Goal: Task Accomplishment & Management: Complete application form

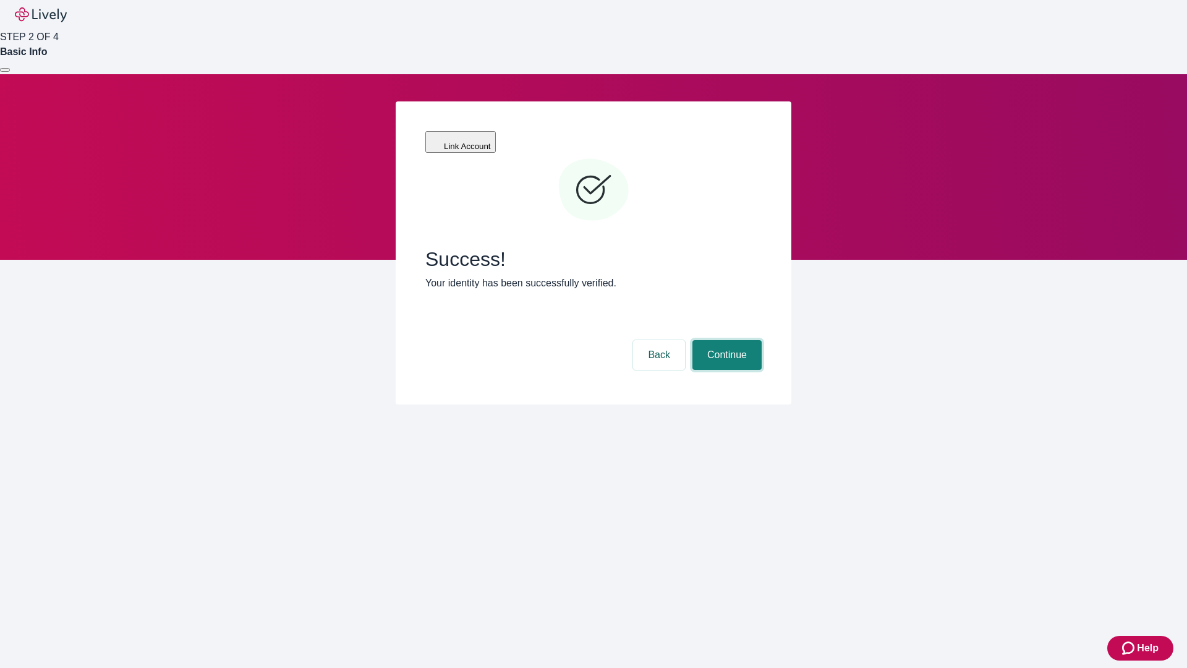
click at [725, 340] on button "Continue" at bounding box center [726, 355] width 69 height 30
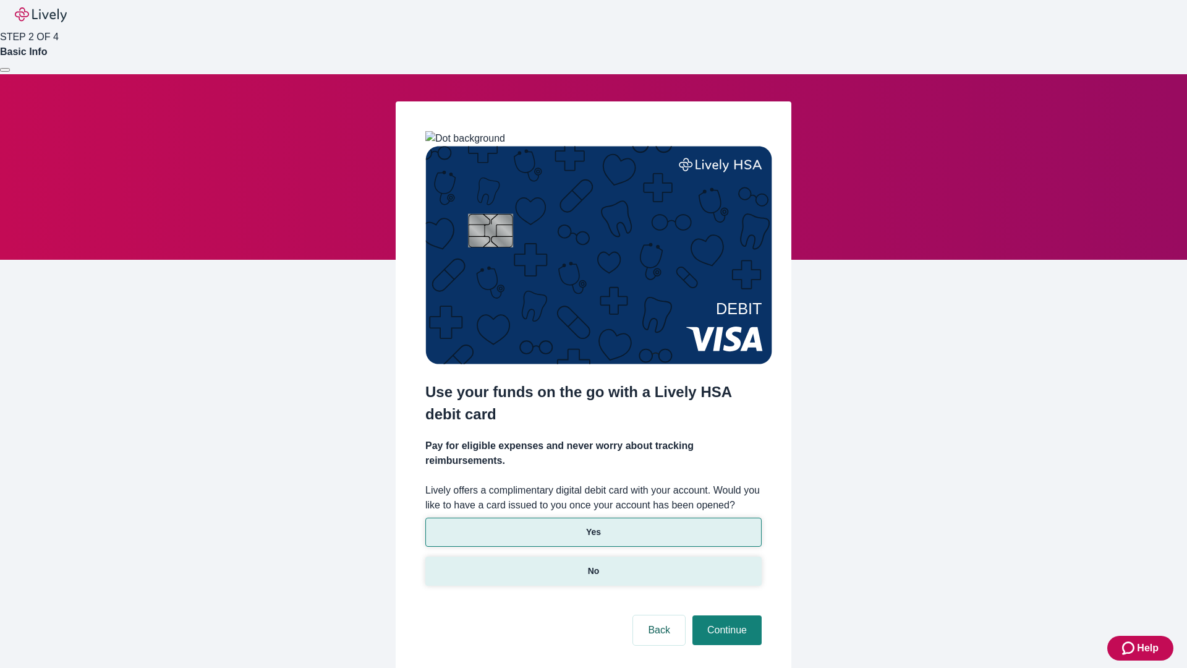
click at [593, 564] on p "No" at bounding box center [594, 570] width 12 height 13
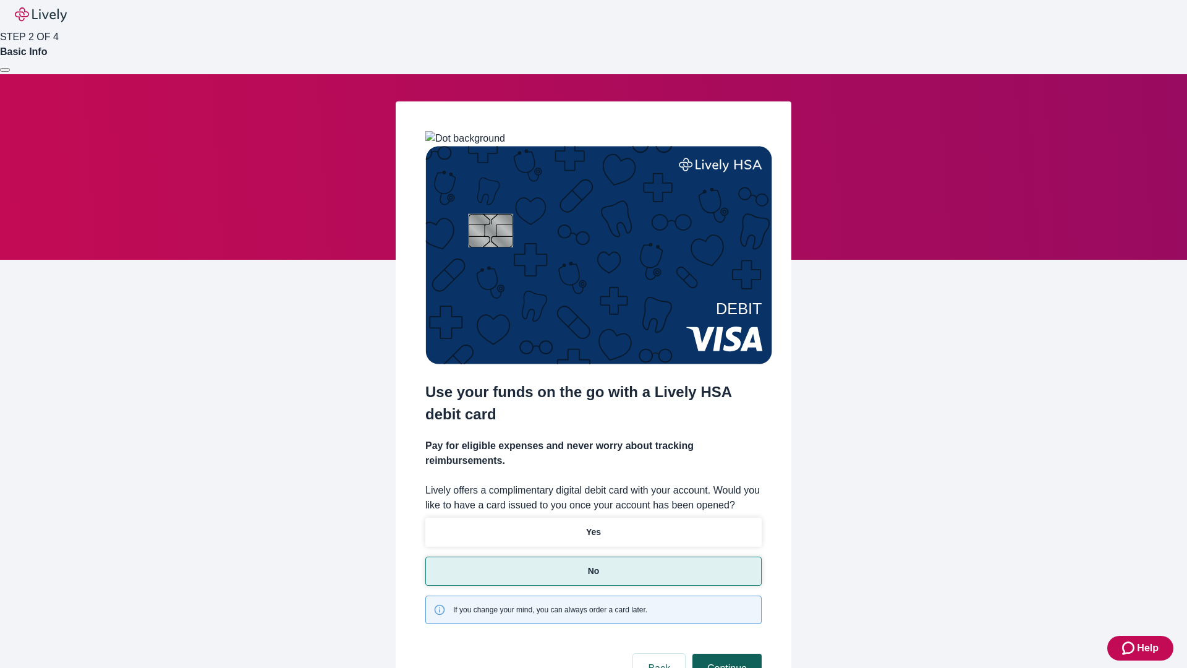
click at [725, 653] on button "Continue" at bounding box center [726, 668] width 69 height 30
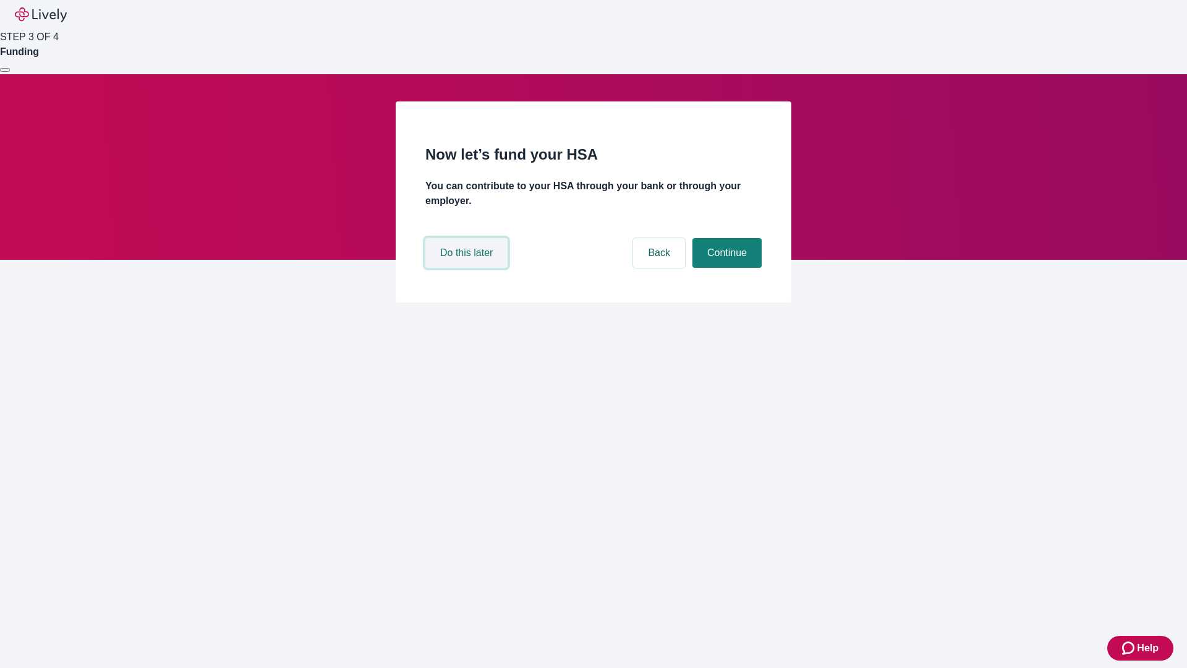
click at [468, 268] on button "Do this later" at bounding box center [466, 253] width 82 height 30
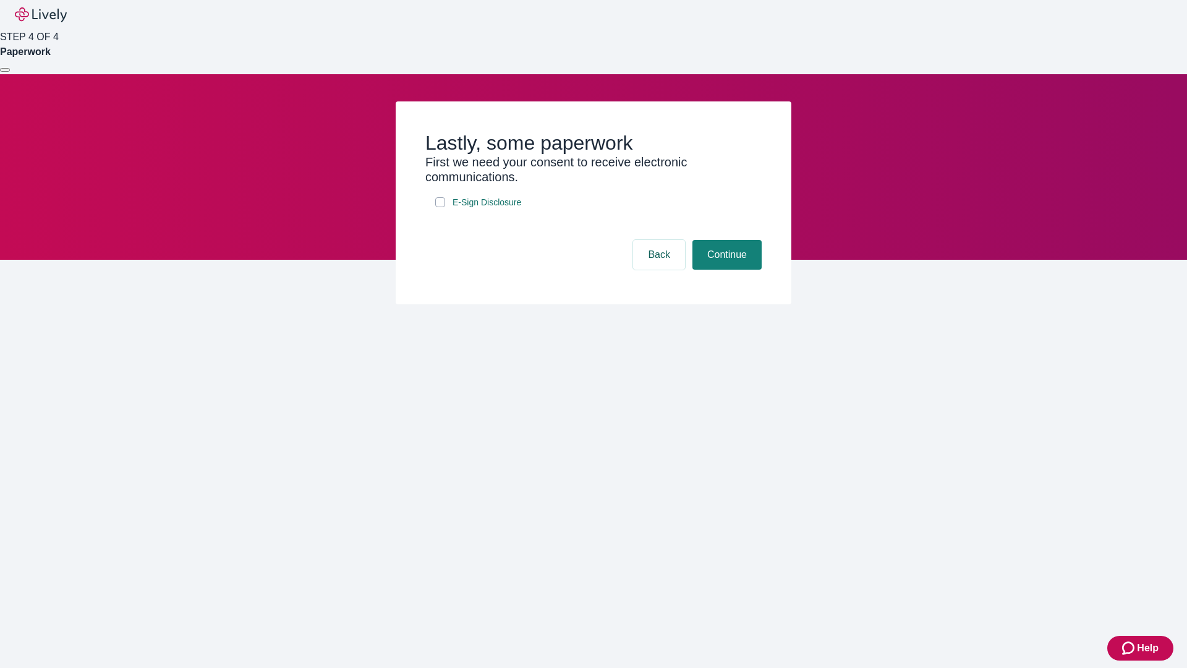
click at [440, 207] on input "E-Sign Disclosure" at bounding box center [440, 202] width 10 height 10
checkbox input "true"
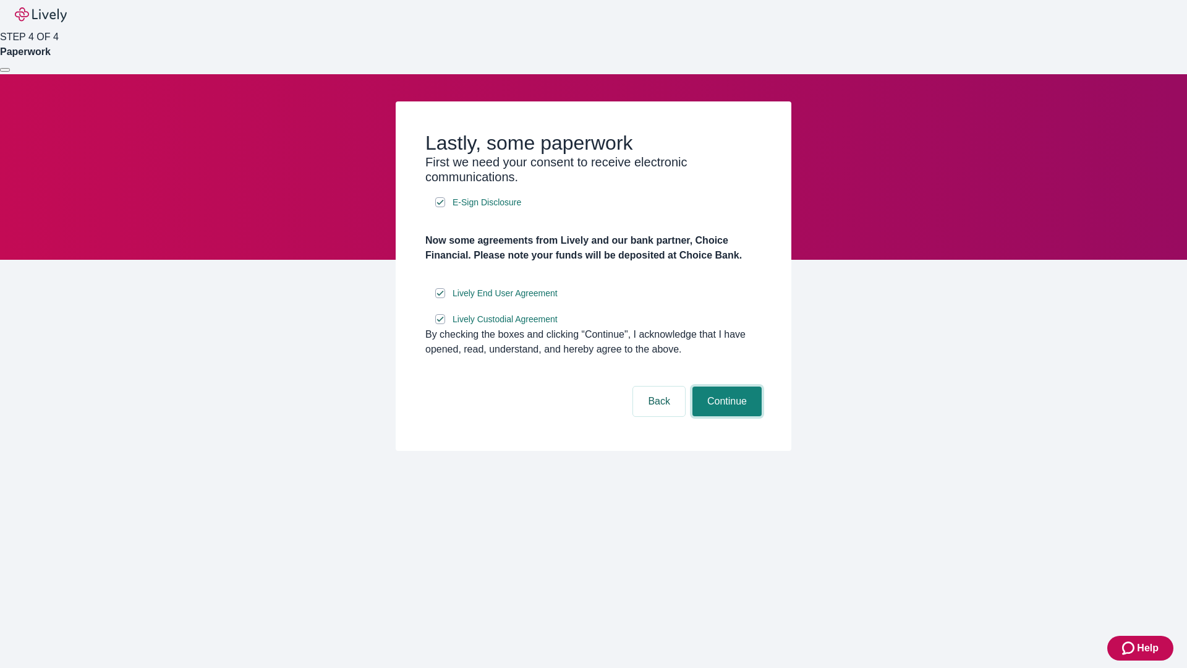
click at [725, 416] on button "Continue" at bounding box center [726, 401] width 69 height 30
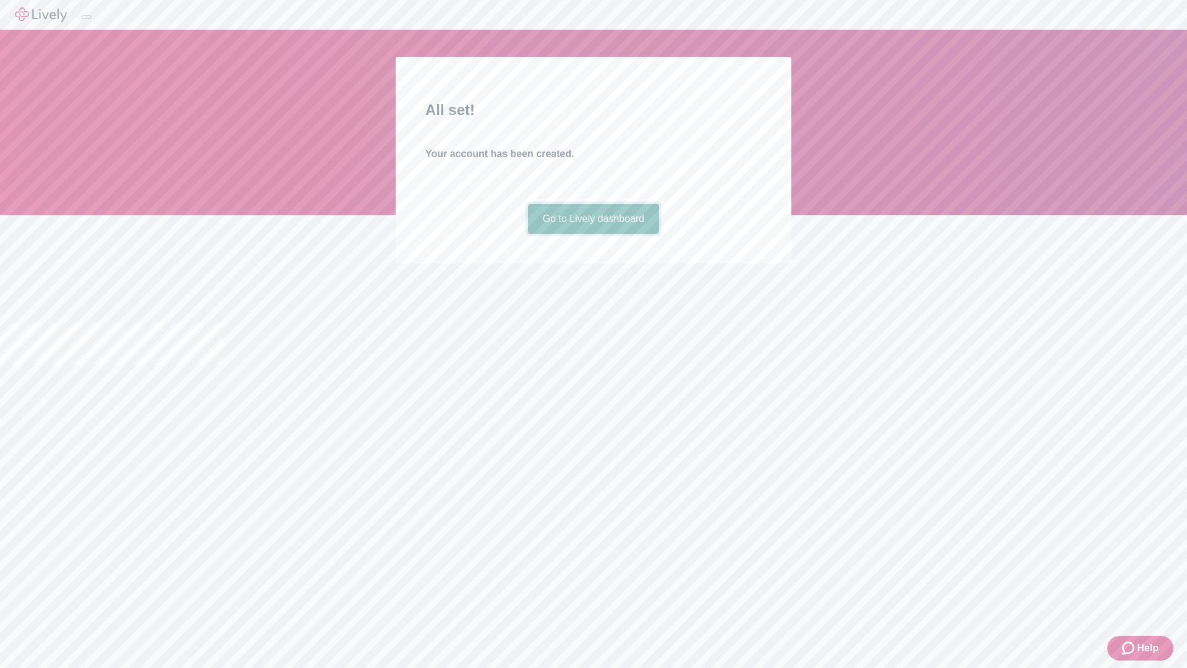
click at [593, 234] on link "Go to Lively dashboard" at bounding box center [594, 219] width 132 height 30
